Goal: Navigation & Orientation: Find specific page/section

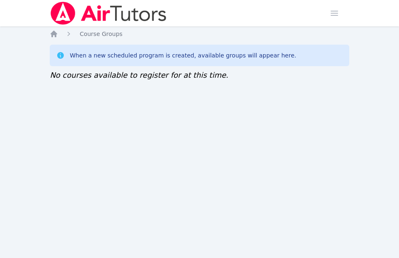
click at [65, 149] on div "Home Sessions Study Groups Students Messages Open user menu [PERSON_NAME] Open …" at bounding box center [199, 129] width 399 height 258
